Goal: Task Accomplishment & Management: Manage account settings

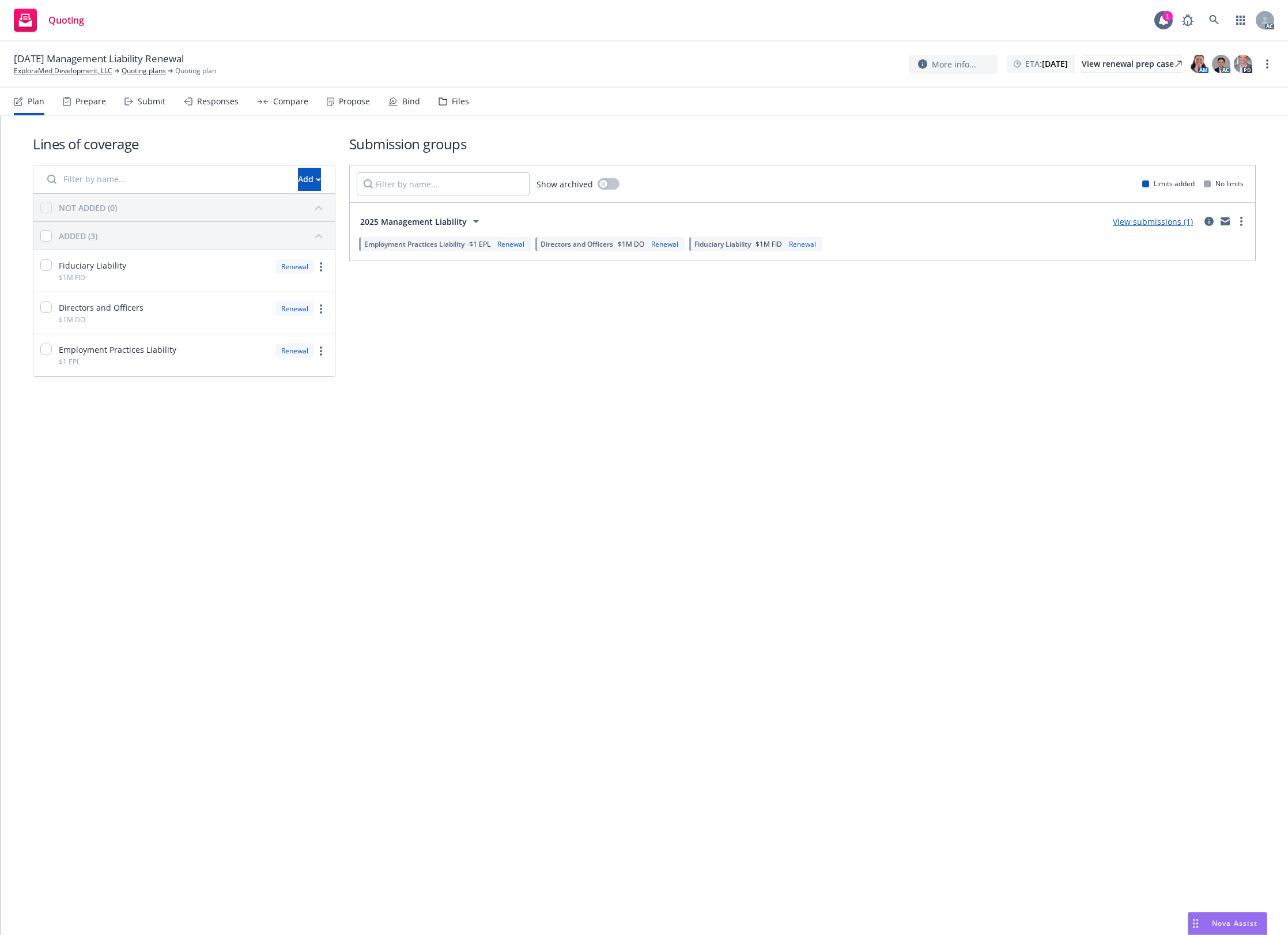
click at [466, 105] on nav "Plan Prepare Submit Responses Compare Propose Bind Files" at bounding box center [644, 102] width 1260 height 28
drag, startPoint x: 447, startPoint y: 96, endPoint x: 519, endPoint y: 104, distance: 72.4
click at [445, 96] on div "Files" at bounding box center [453, 102] width 30 height 28
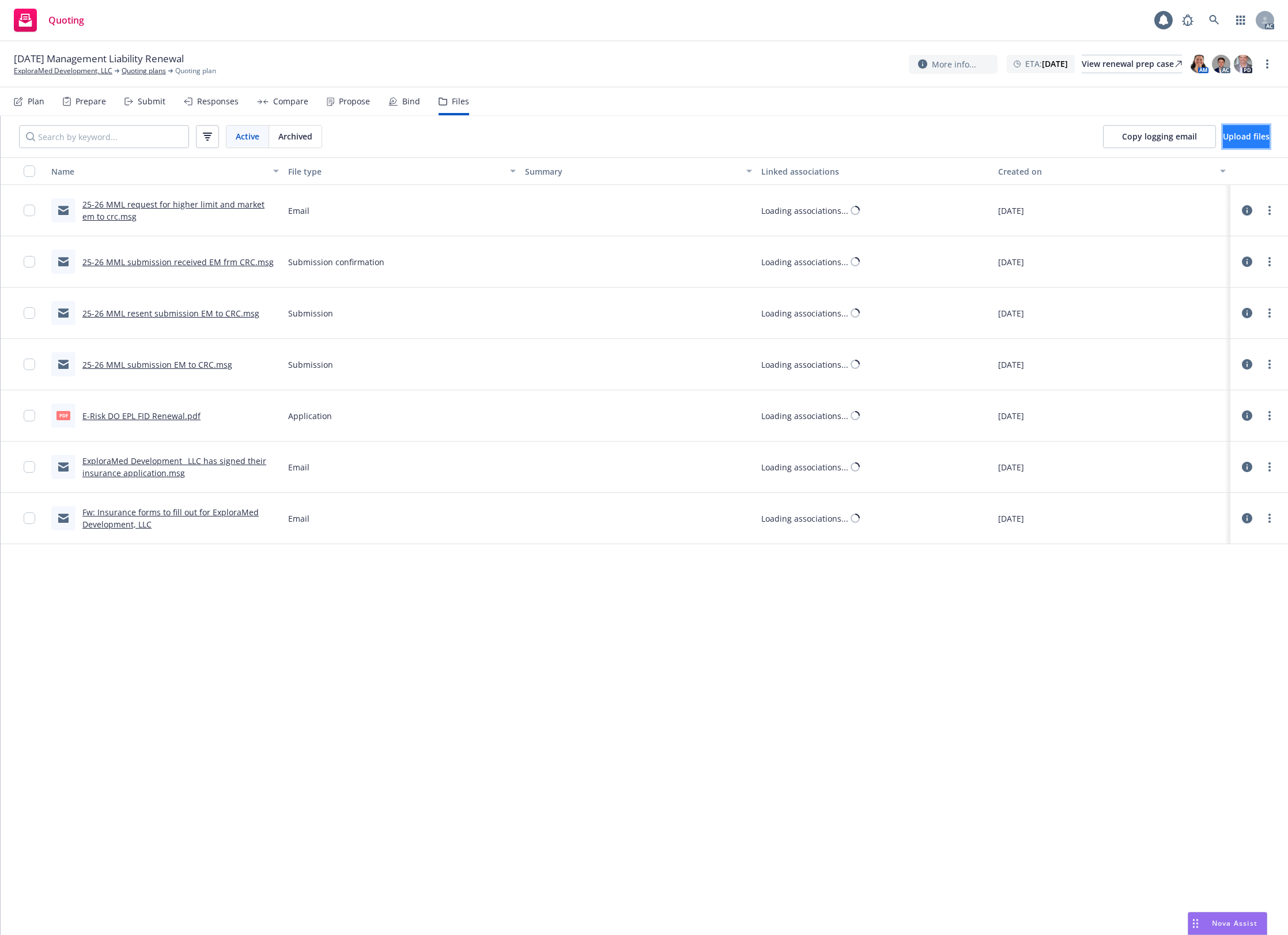
click at [1030, 133] on span "Upload files" at bounding box center [1245, 136] width 46 height 11
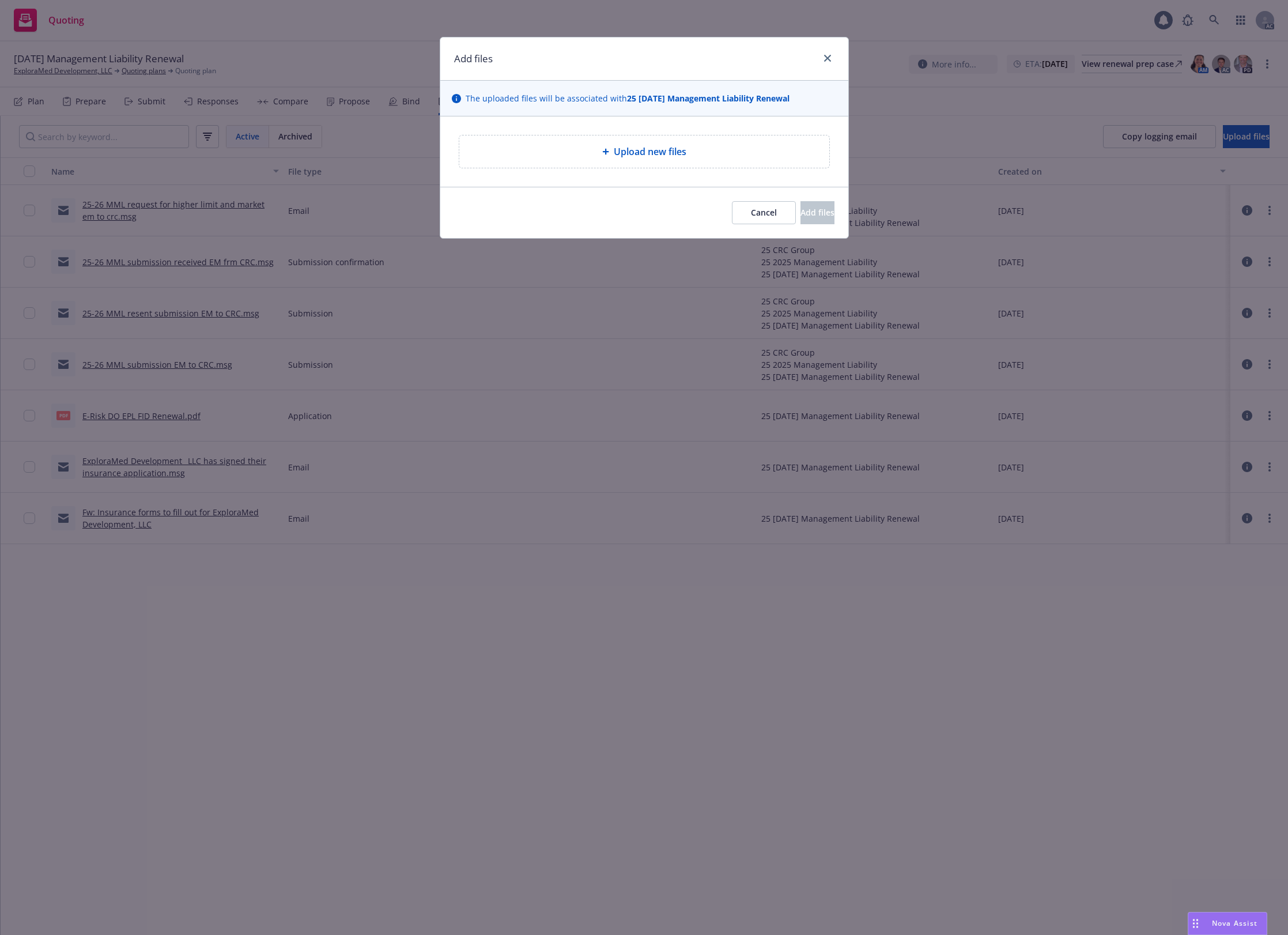
click at [675, 163] on div "Upload new files" at bounding box center [644, 152] width 370 height 32
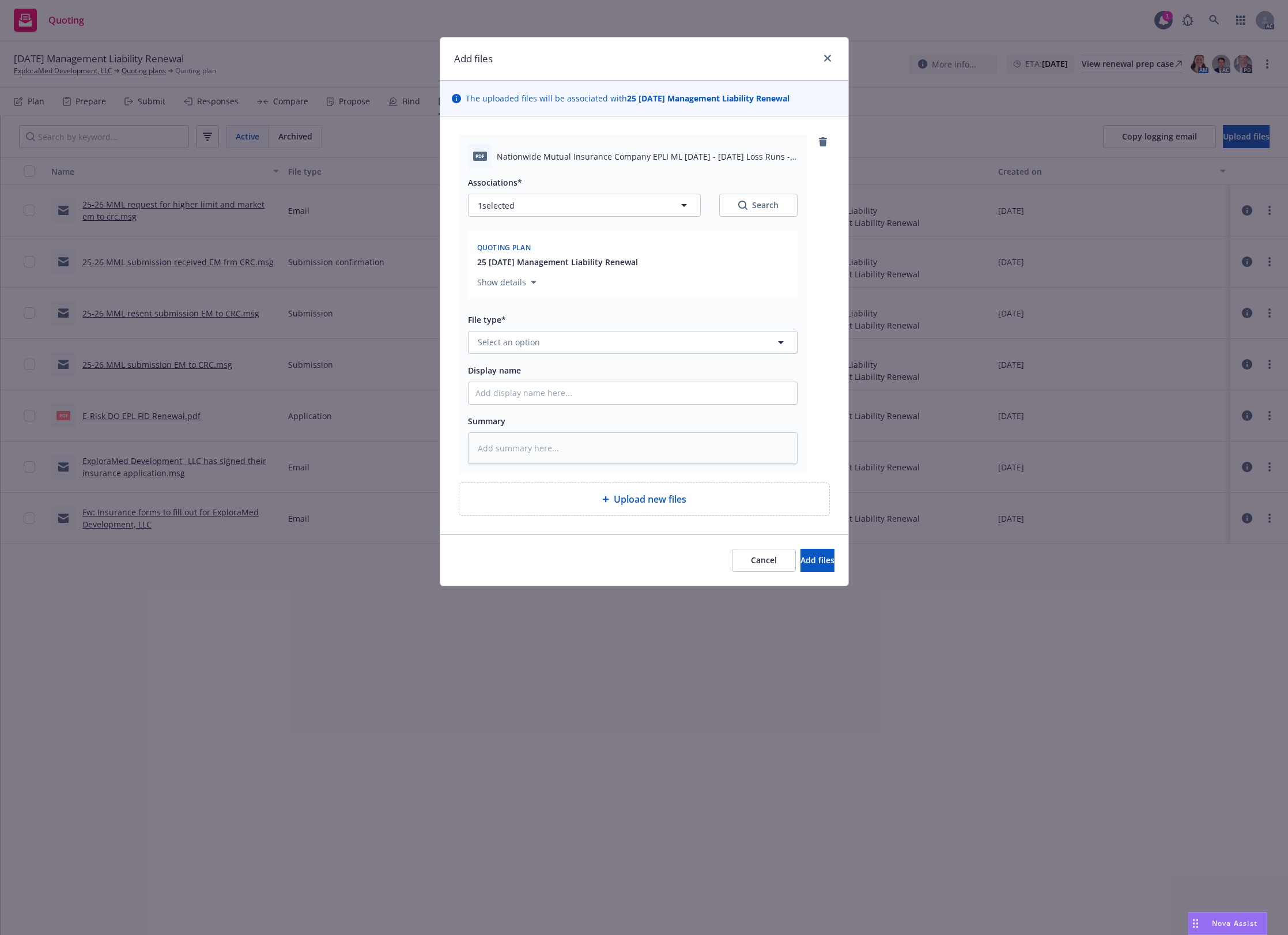
click at [615, 328] on div "File type* Select an option" at bounding box center [633, 333] width 330 height 41
click at [623, 341] on button "Select an option" at bounding box center [633, 342] width 330 height 23
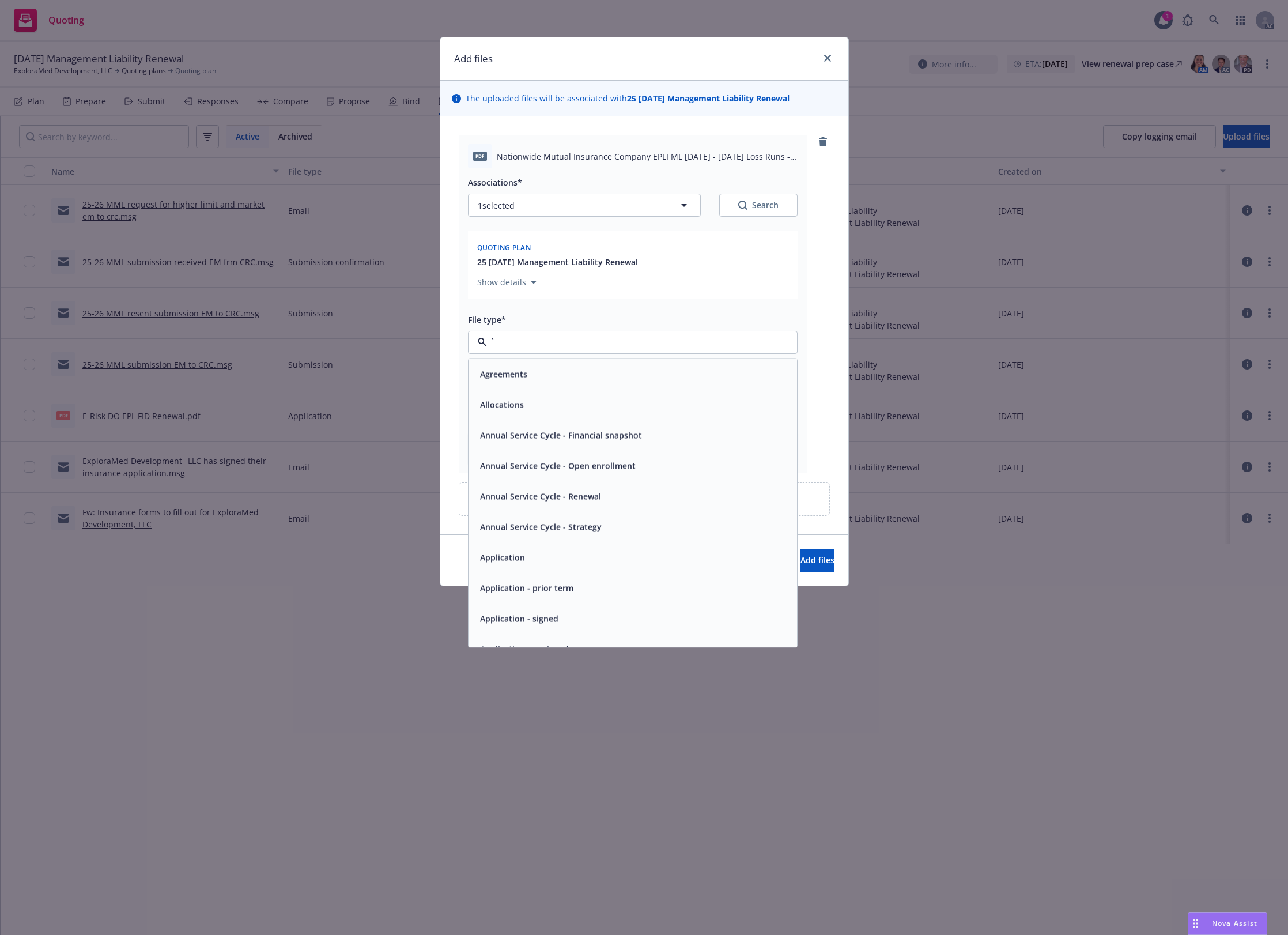
type input "`"
type textarea "x"
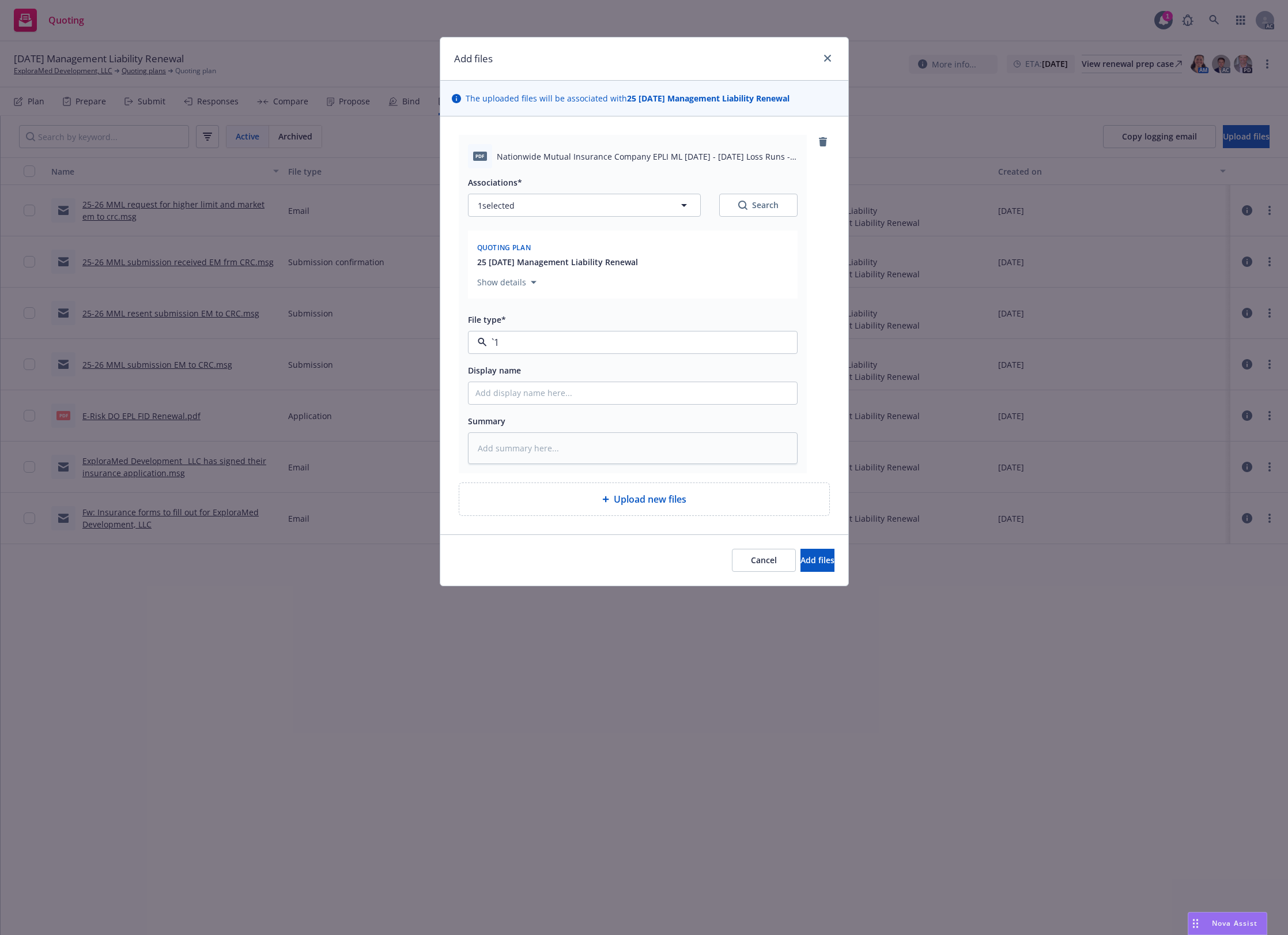
paste input "Loss Runs"
type input "Loss Runs"
drag, startPoint x: 591, startPoint y: 376, endPoint x: 599, endPoint y: 356, distance: 21.5
click at [591, 375] on div "Loss Runs" at bounding box center [633, 373] width 315 height 17
click at [782, 197] on button "Search" at bounding box center [758, 205] width 78 height 23
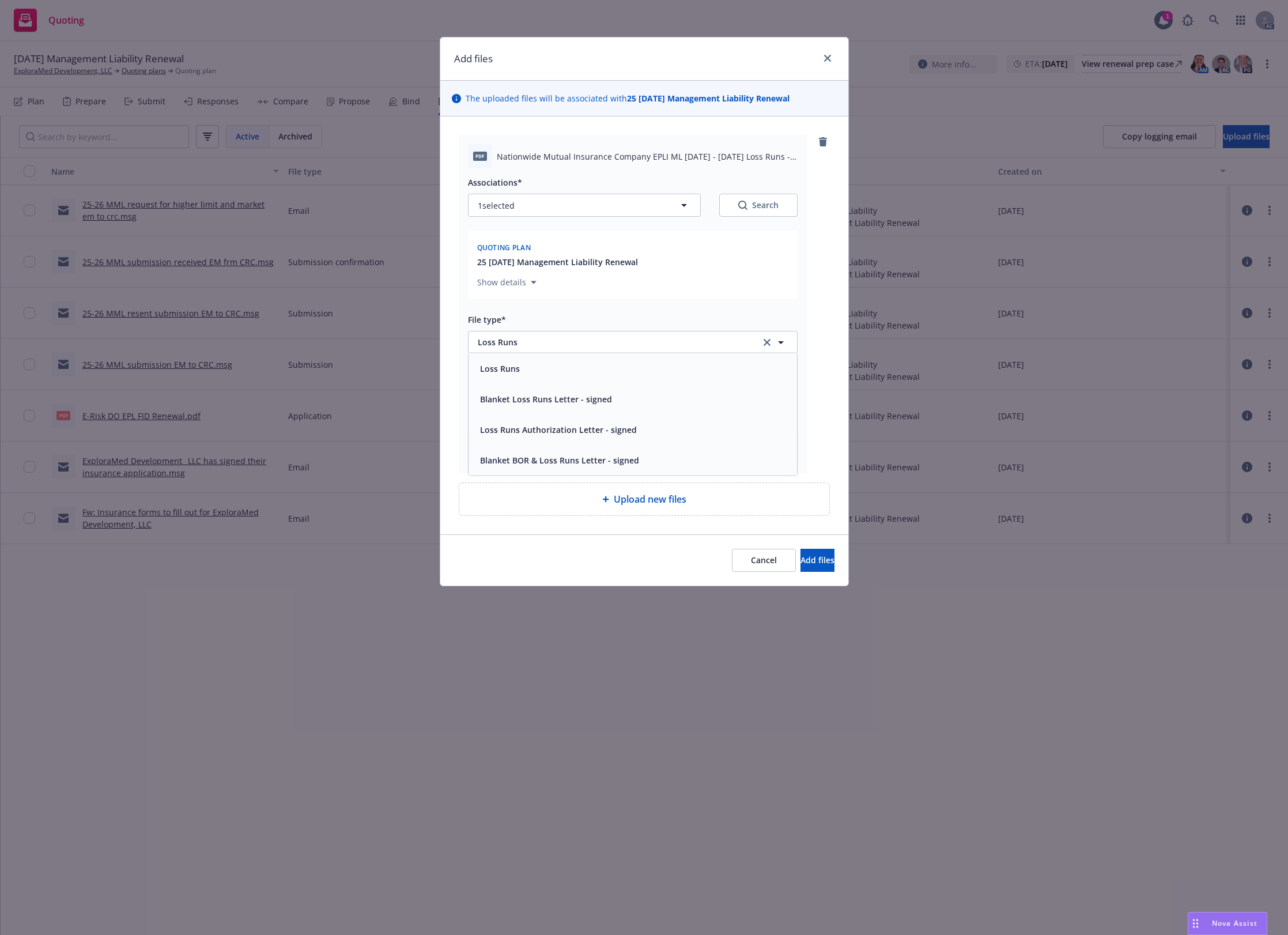
type textarea "x"
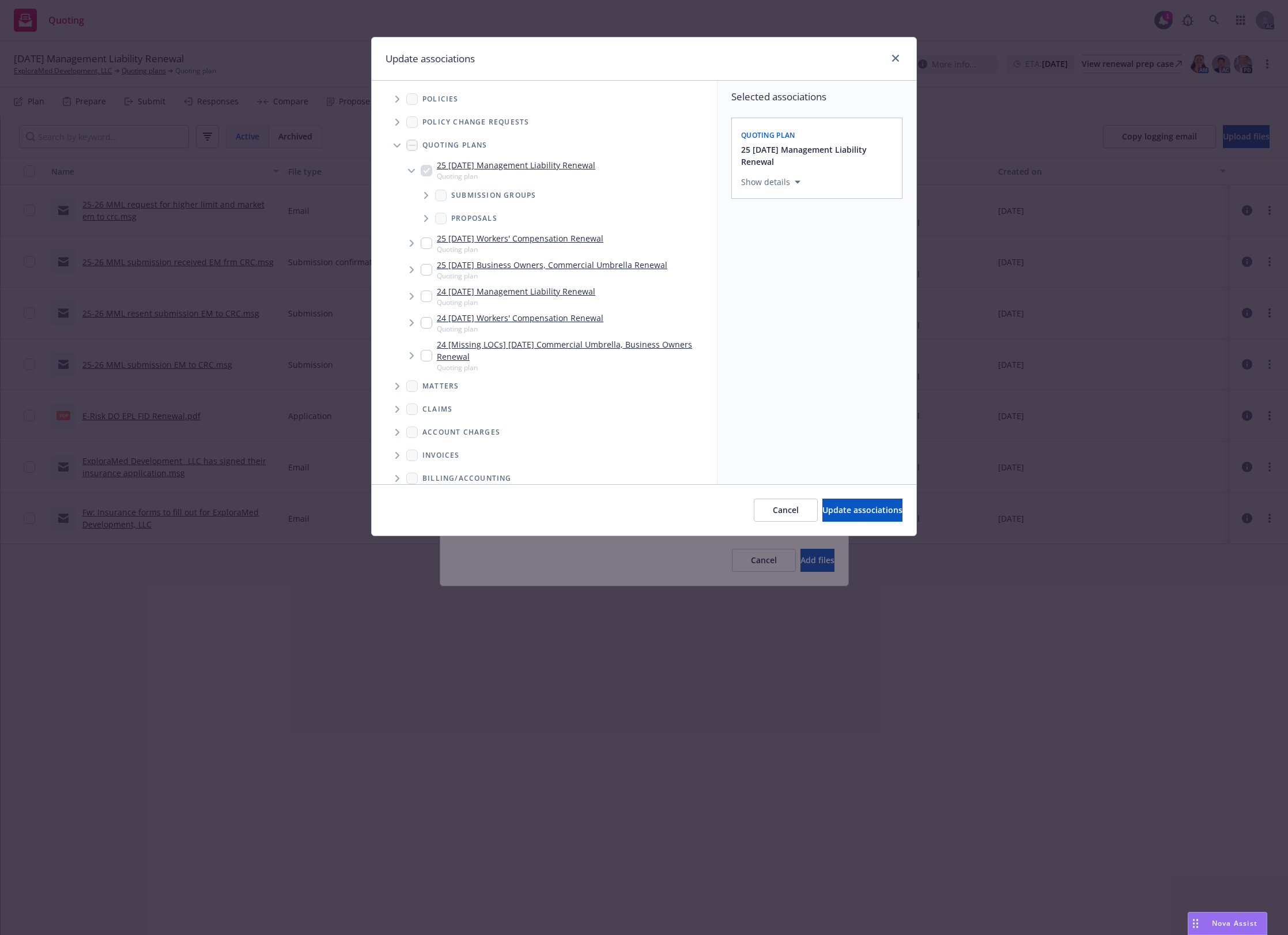
scroll to position [150, 0]
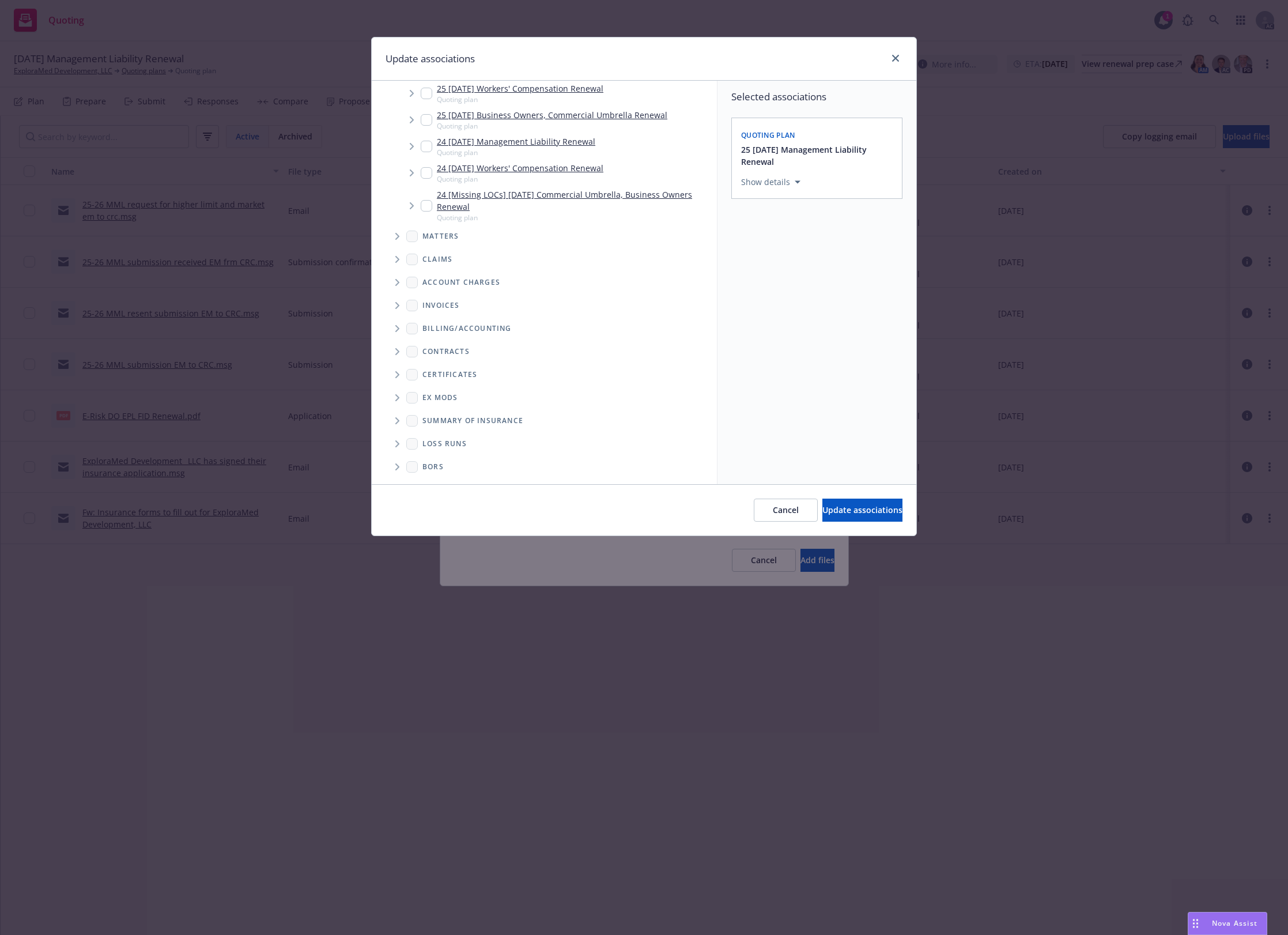
click at [402, 448] on span "Folder Tree Example" at bounding box center [397, 443] width 18 height 18
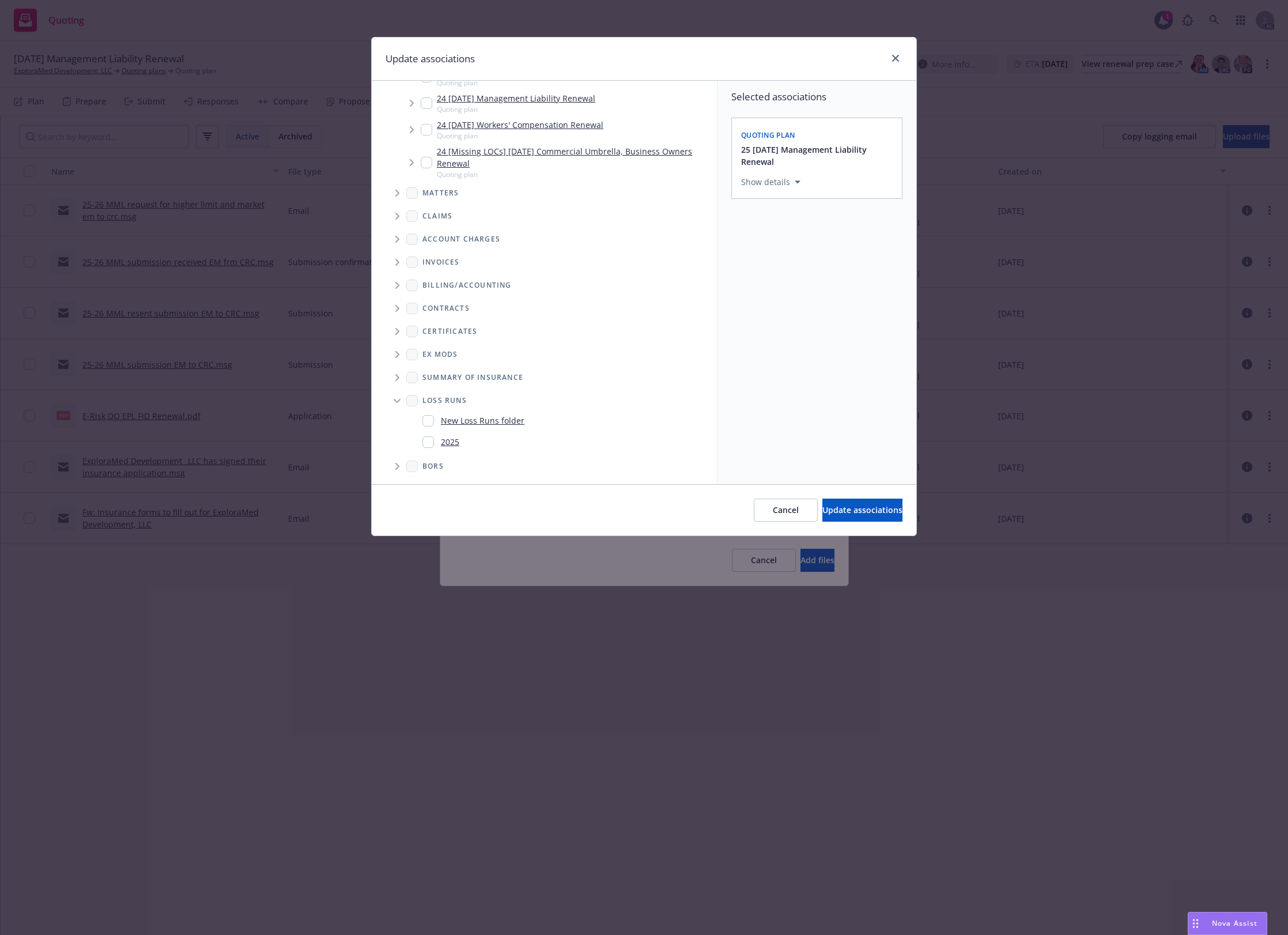
drag, startPoint x: 458, startPoint y: 448, endPoint x: 487, endPoint y: 442, distance: 29.6
click at [459, 448] on link "2025" at bounding box center [450, 442] width 18 height 12
checkbox input "true"
drag, startPoint x: 841, startPoint y: 490, endPoint x: 842, endPoint y: 499, distance: 9.1
click at [842, 490] on div "Cancel Update associations" at bounding box center [644, 510] width 545 height 52
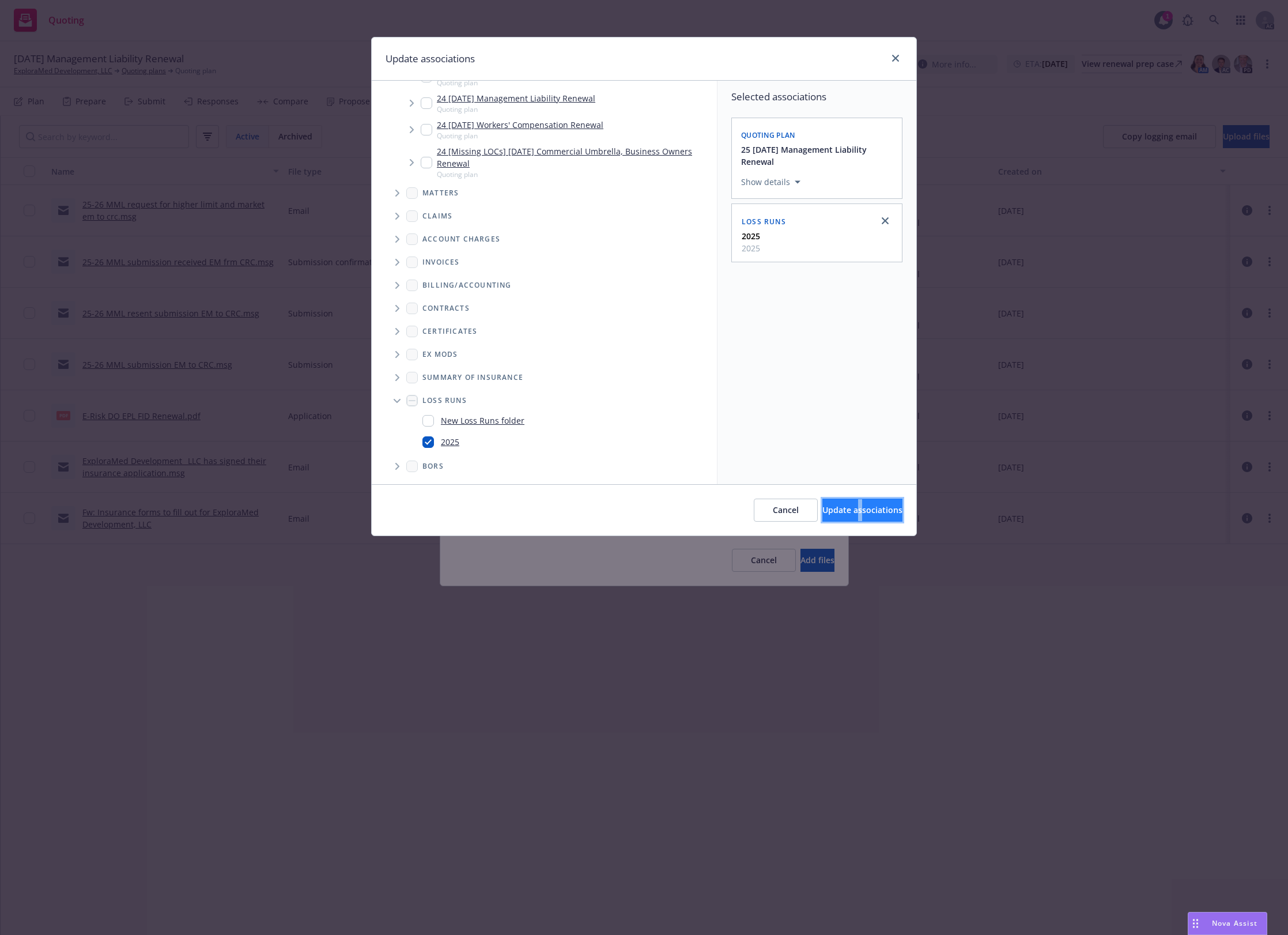
click at [841, 501] on button "Update associations" at bounding box center [862, 509] width 80 height 23
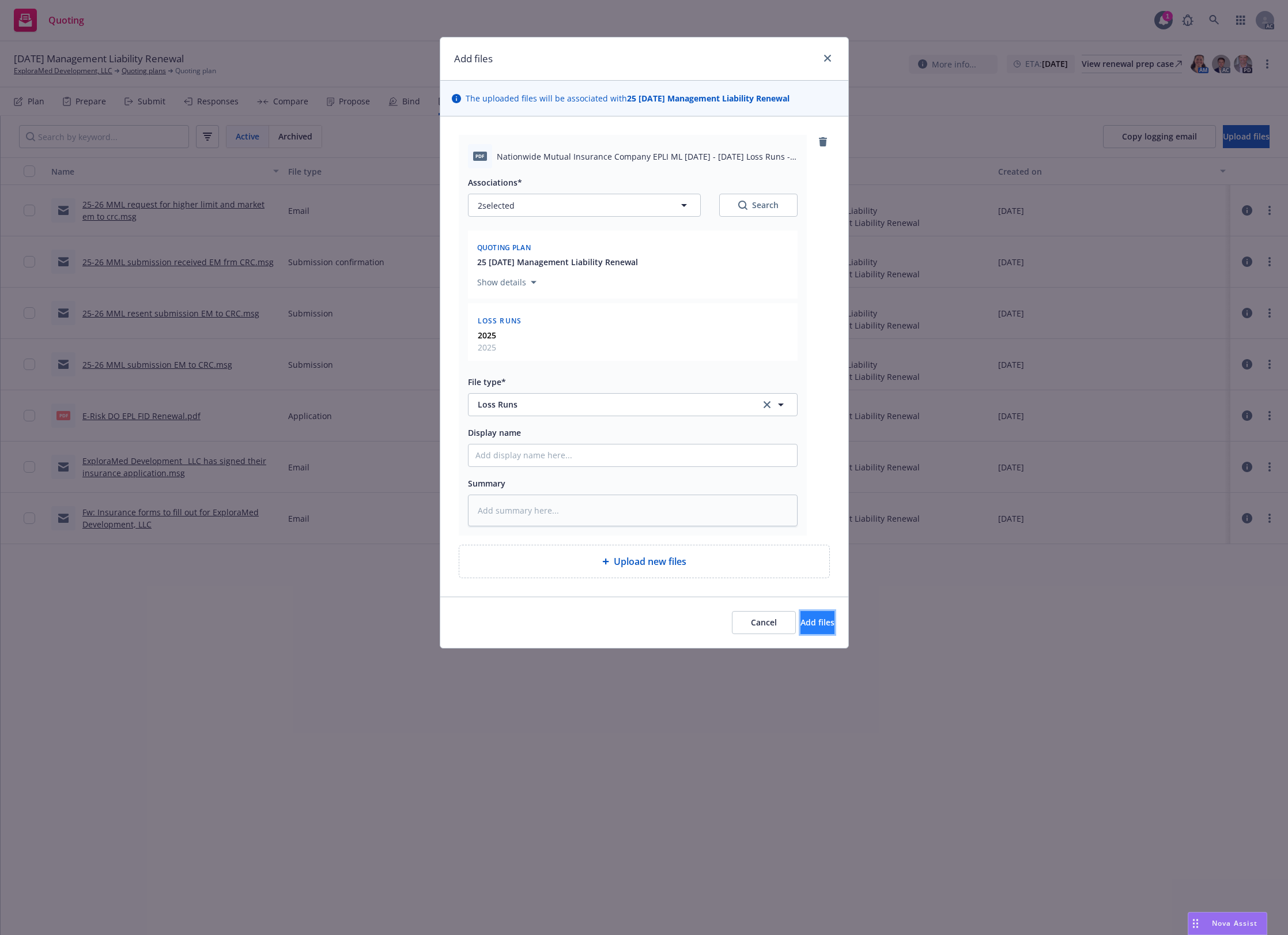
click at [820, 623] on button "Add files" at bounding box center [818, 622] width 34 height 23
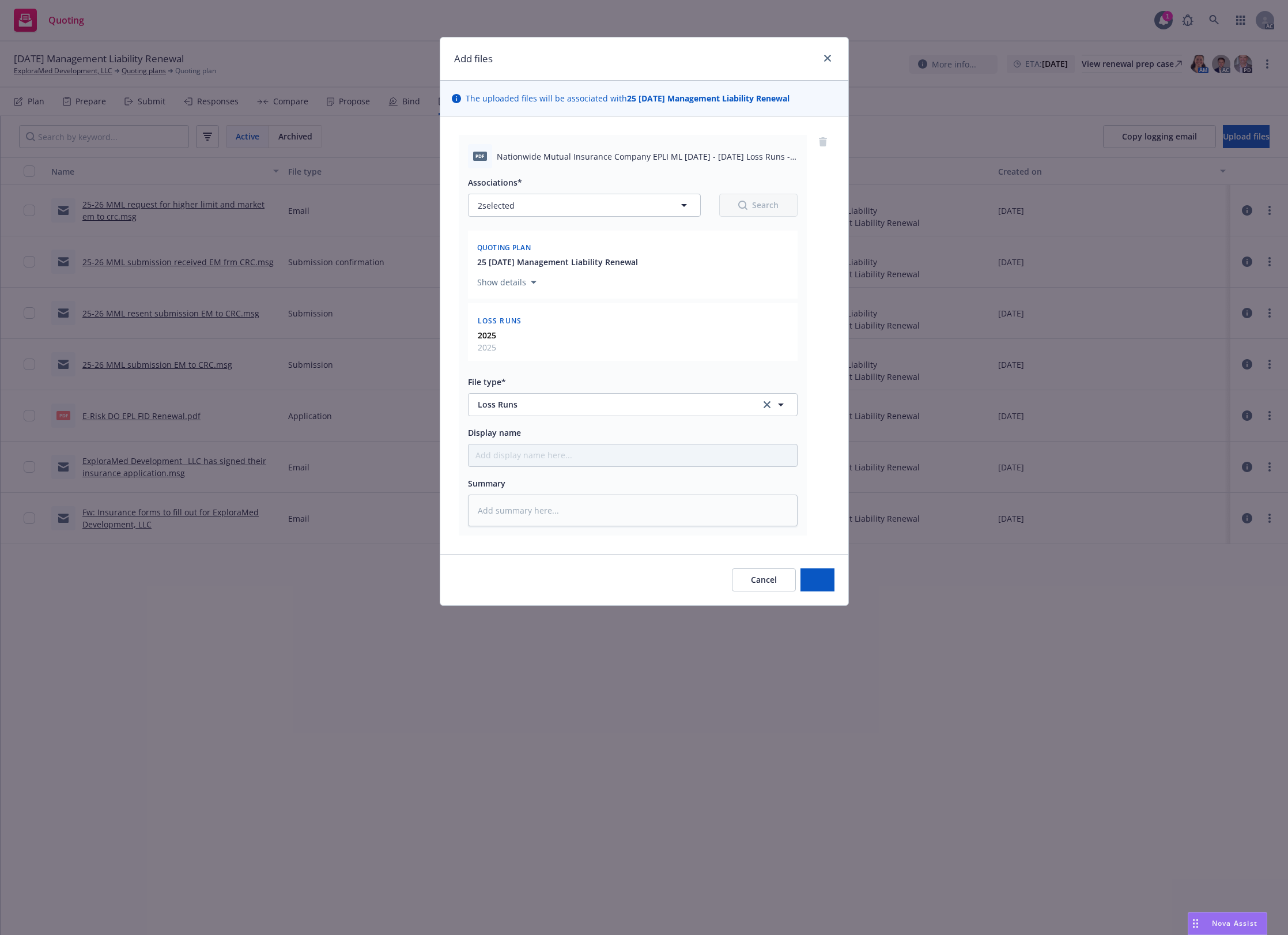
click at [820, 623] on div "Add files The uploaded files will be associated with 25 11/14/25 Management Lia…" at bounding box center [644, 468] width 1288 height 935
drag, startPoint x: 753, startPoint y: 578, endPoint x: 406, endPoint y: 359, distance: 410.3
click at [470, 396] on div "Add files The uploaded files will be associated with 25 11/14/25 Management Lia…" at bounding box center [644, 321] width 409 height 569
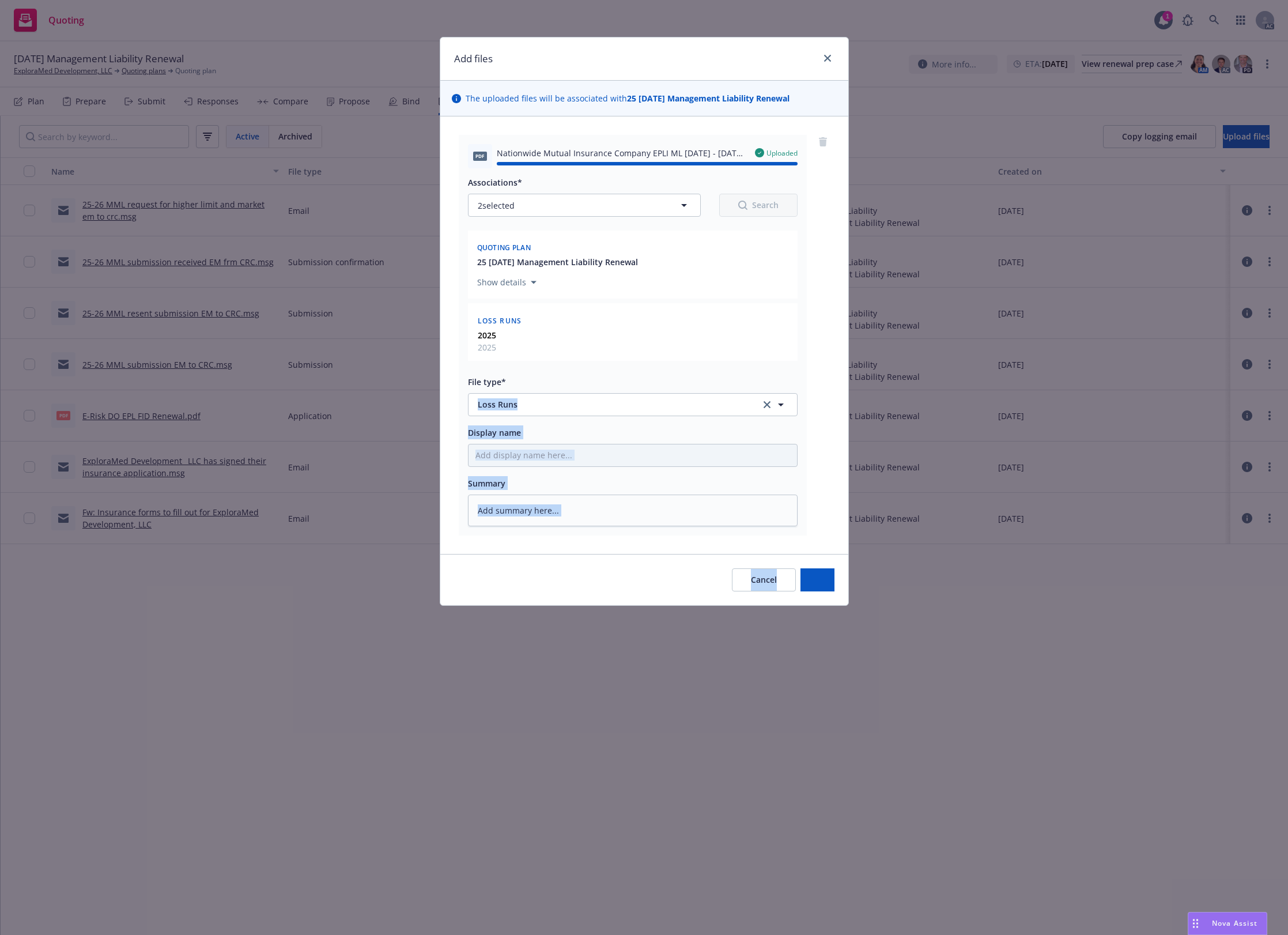
type textarea "x"
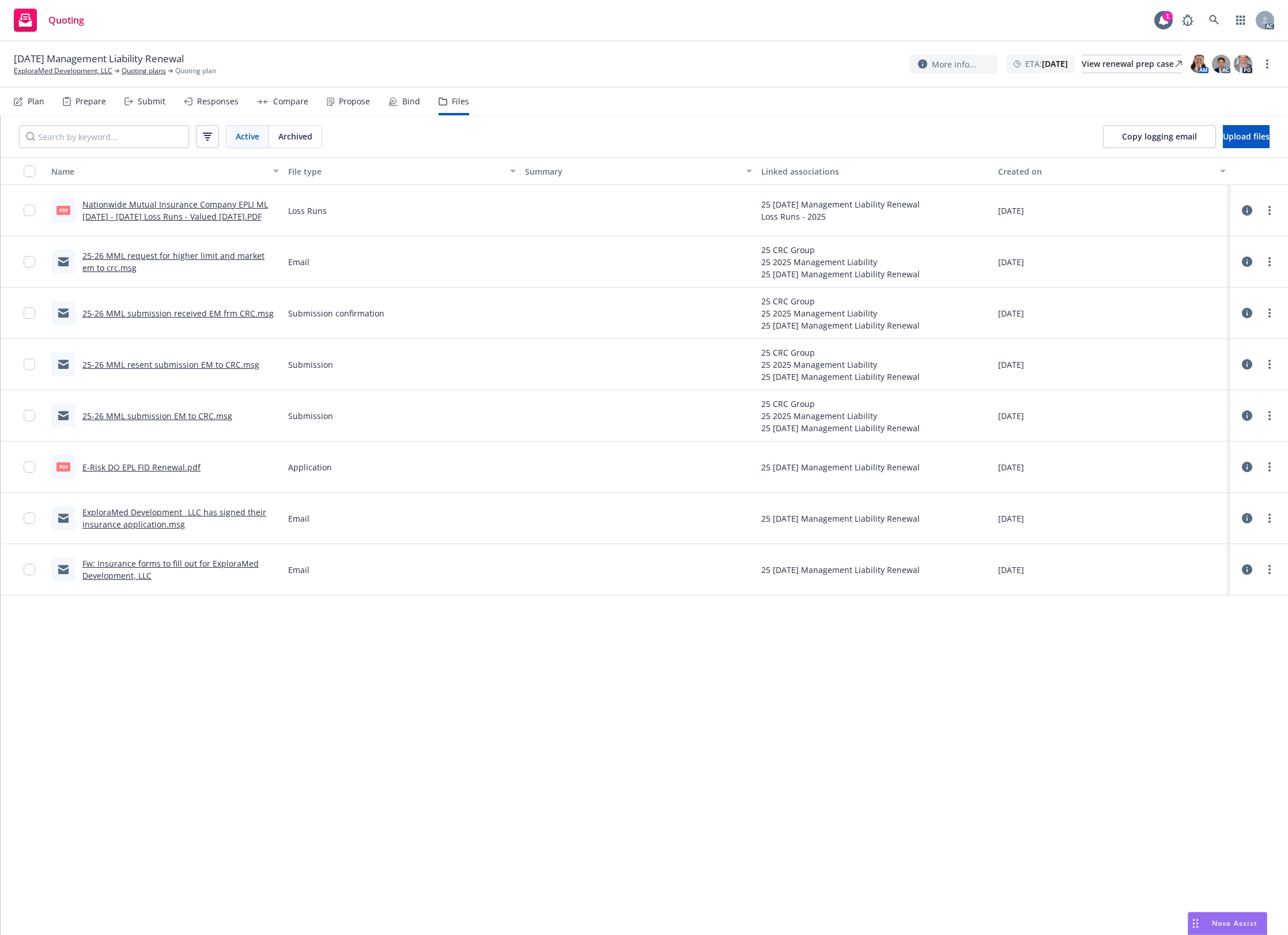
click at [386, 57] on div "11/14/25 Management Liability Renewal ExploraMed Development, LLC Quoting plans…" at bounding box center [644, 63] width 1260 height 24
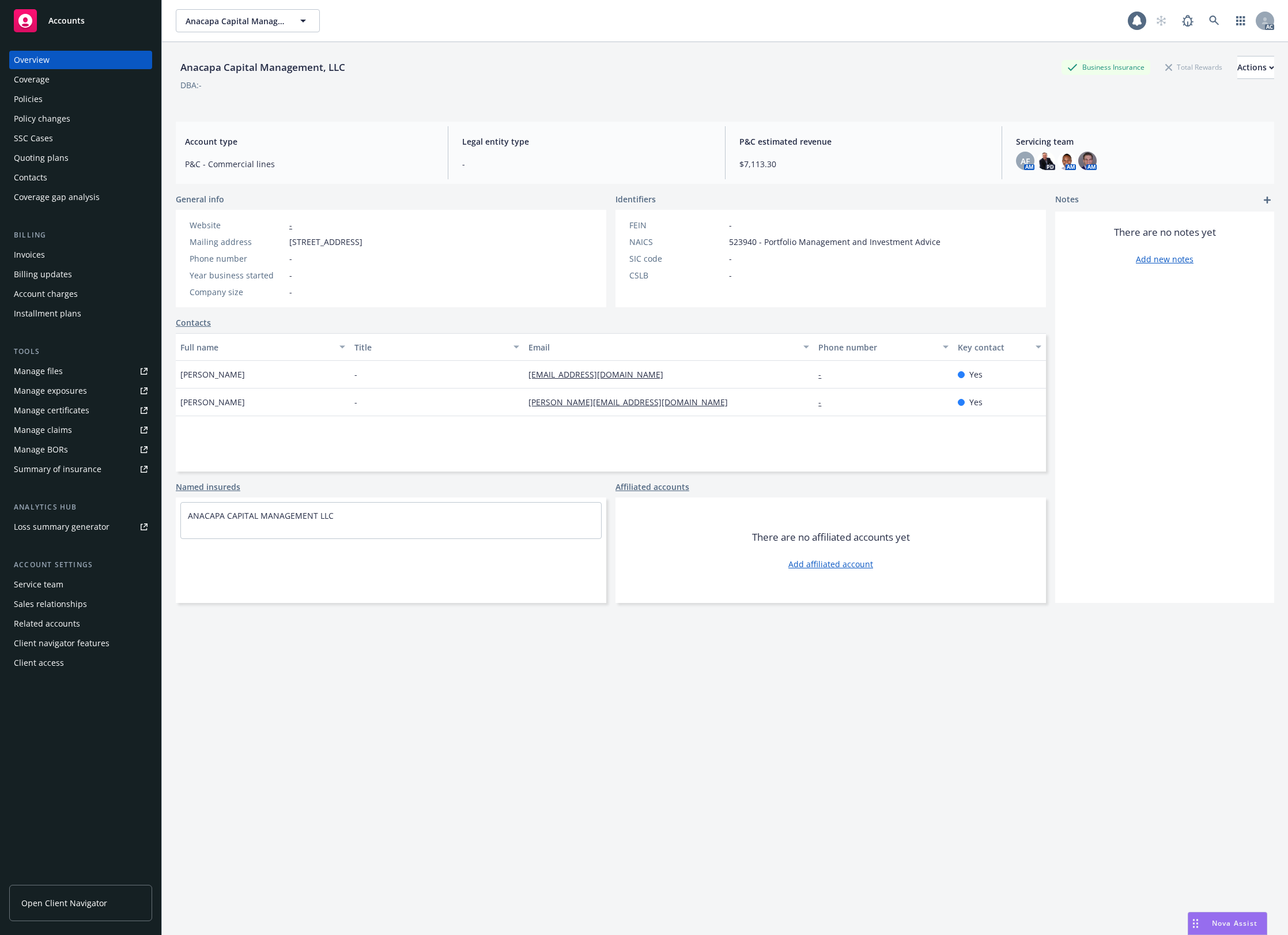
click at [57, 105] on div "Policies" at bounding box center [81, 99] width 134 height 18
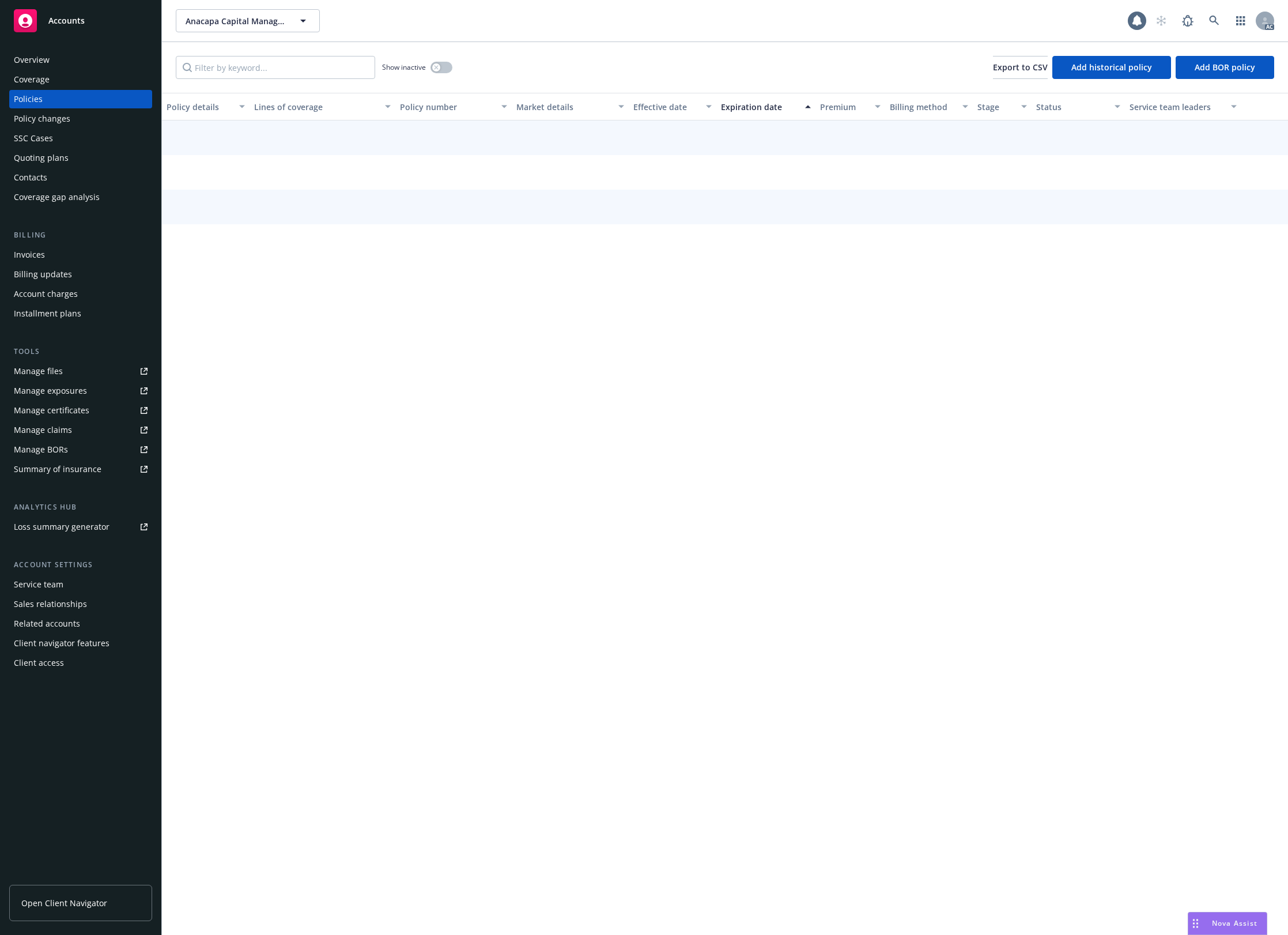
click at [244, 78] on input "Filter by keyword..." at bounding box center [275, 67] width 199 height 23
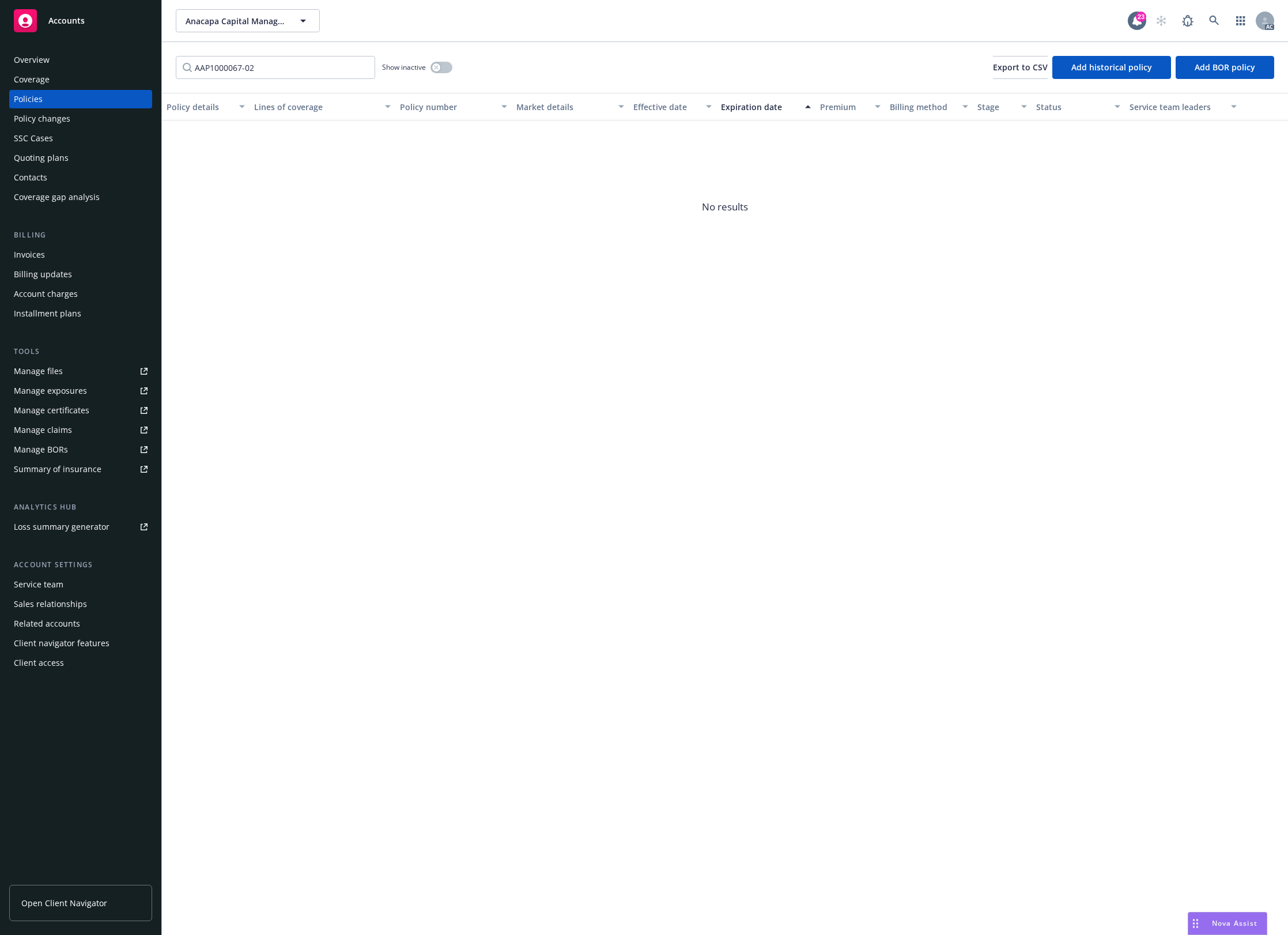
type input "AAP1000067-02"
click at [444, 67] on button "button" at bounding box center [442, 68] width 22 height 12
click at [1257, 145] on icon "circleInformation" at bounding box center [1253, 144] width 10 height 10
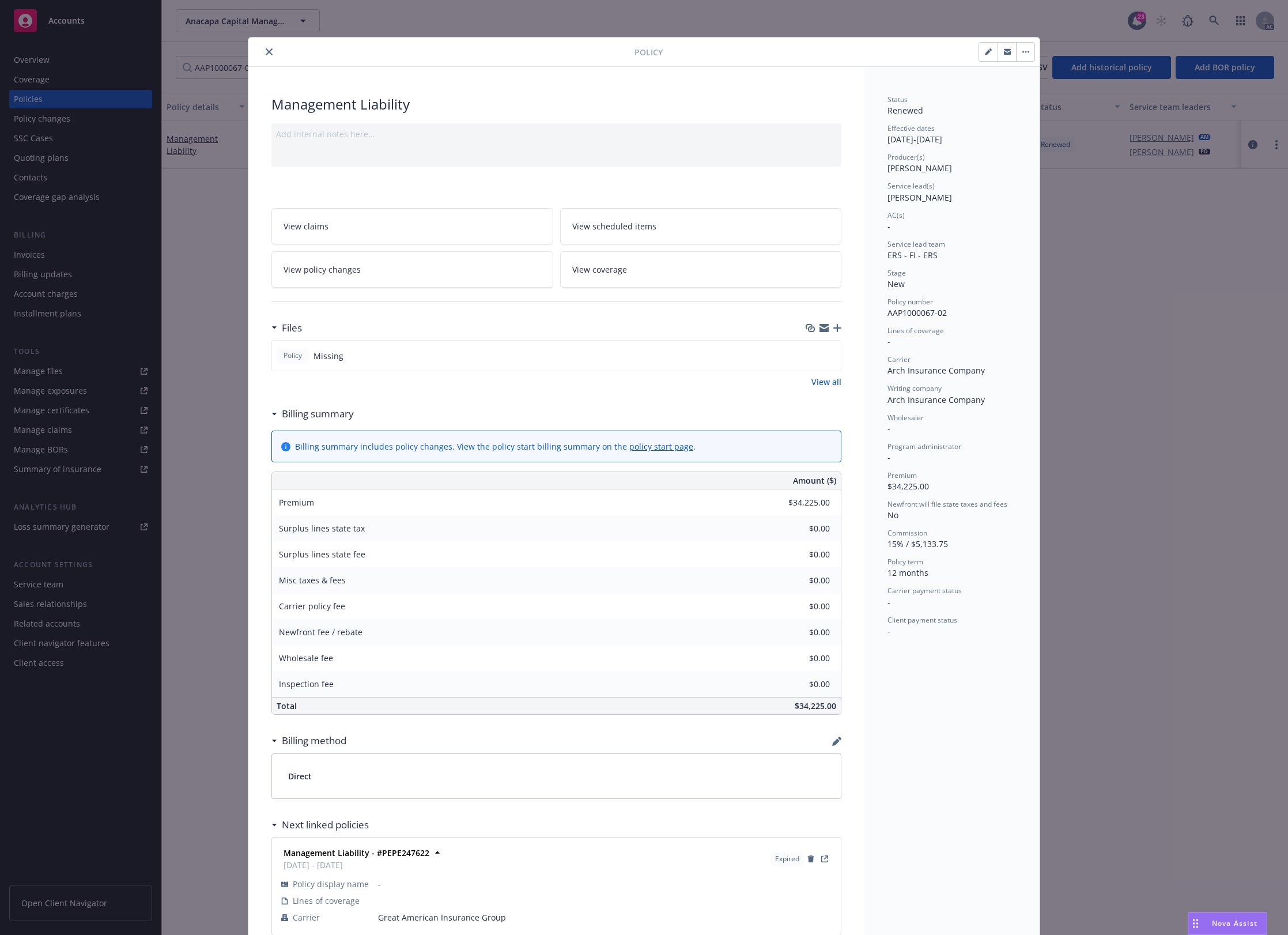
drag, startPoint x: 599, startPoint y: 378, endPoint x: 932, endPoint y: 359, distance: 333.5
click at [618, 379] on div "View all" at bounding box center [556, 382] width 570 height 12
click at [915, 308] on span "AAP1000067-02" at bounding box center [917, 312] width 60 height 11
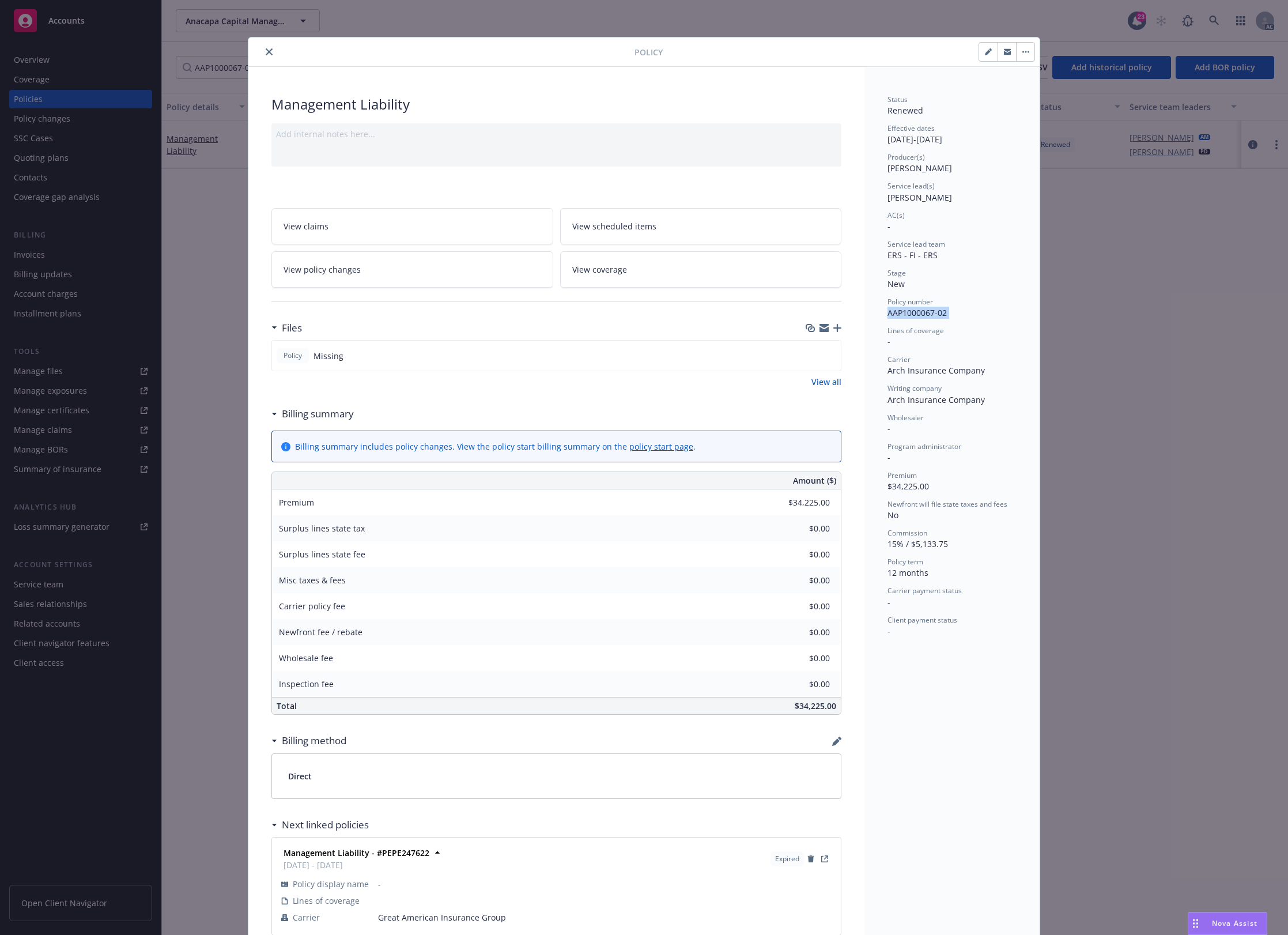
copy span "AAP1000067-02"
drag, startPoint x: 174, startPoint y: 233, endPoint x: 224, endPoint y: 156, distance: 91.8
click at [187, 218] on div "Policy Management Liability Add internal notes here... View claims View schedul…" at bounding box center [644, 468] width 1288 height 935
click at [266, 52] on icon "close" at bounding box center [269, 52] width 7 height 7
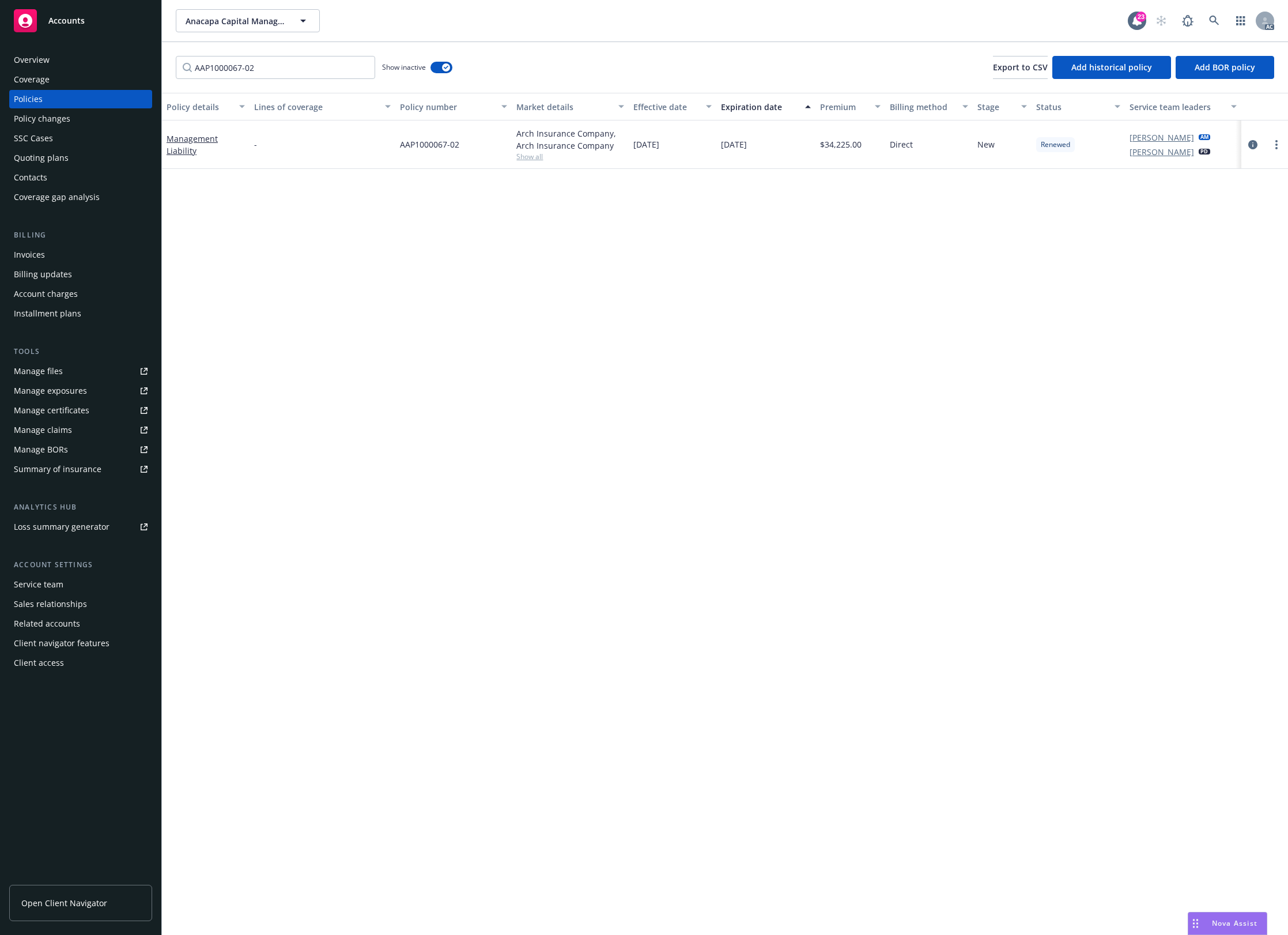
click at [54, 56] on div "Overview" at bounding box center [81, 60] width 134 height 18
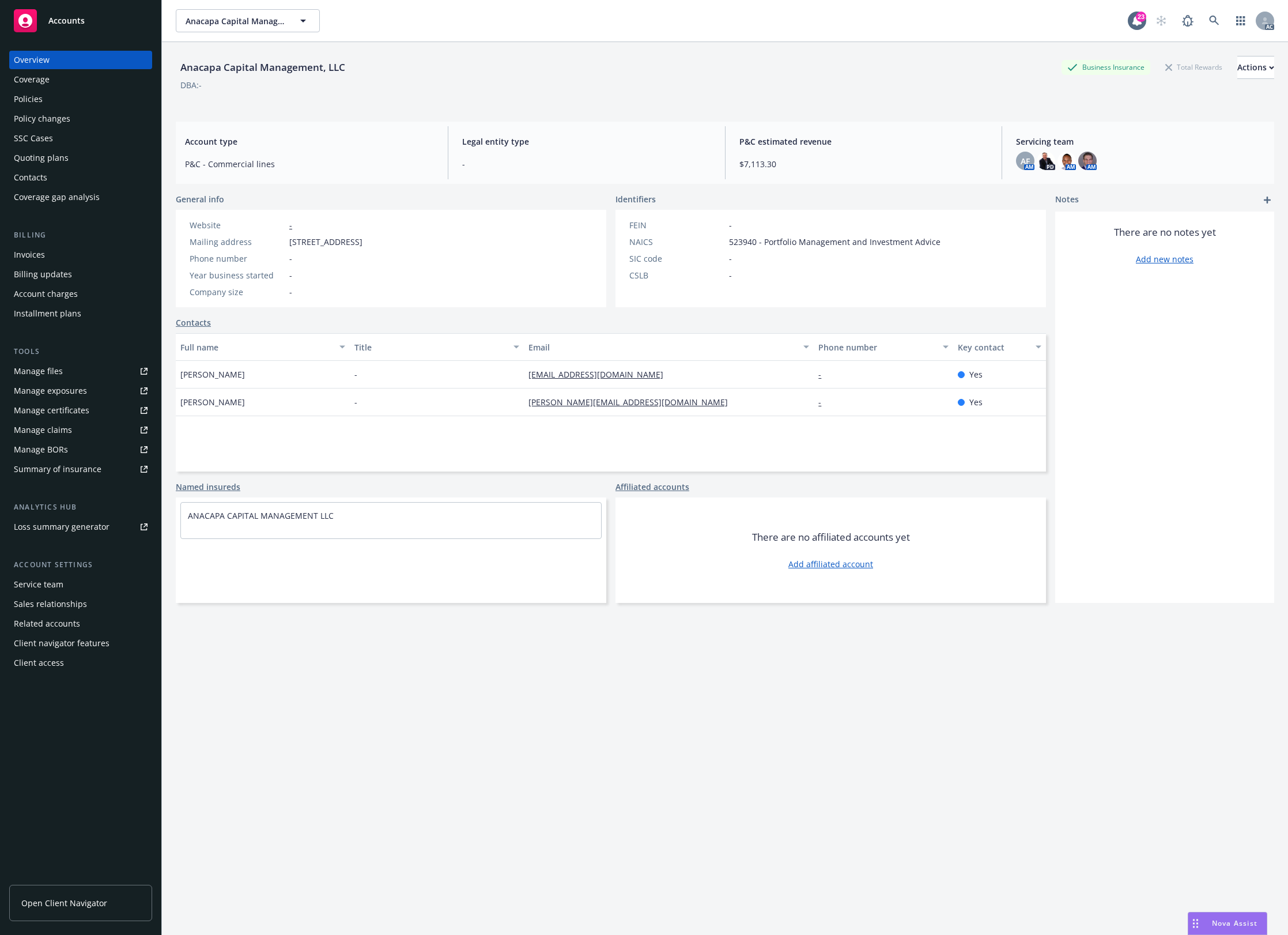
click at [297, 70] on div "Anacapa Capital Management, LLC" at bounding box center [263, 67] width 174 height 15
copy div "Anacapa Capital Management, LLC"
